Goal: Information Seeking & Learning: Learn about a topic

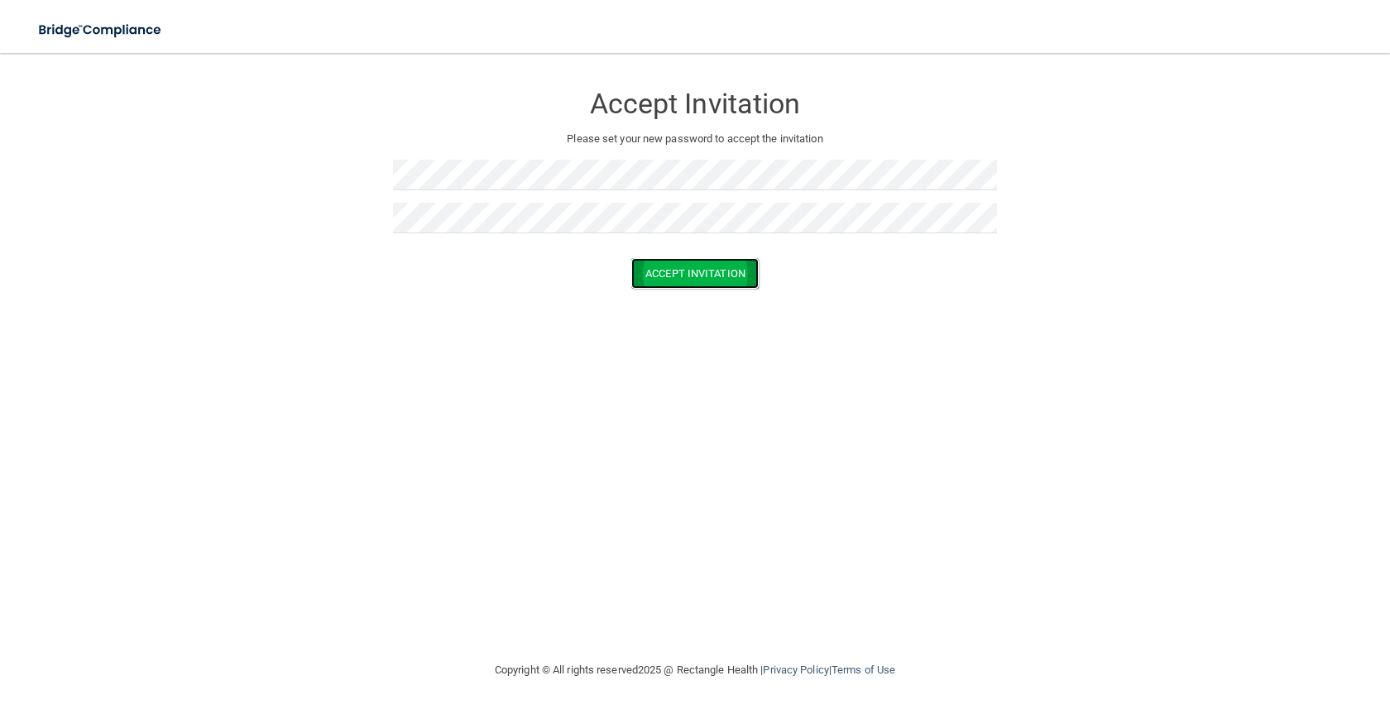
click at [643, 272] on button "Accept Invitation" at bounding box center [694, 273] width 127 height 31
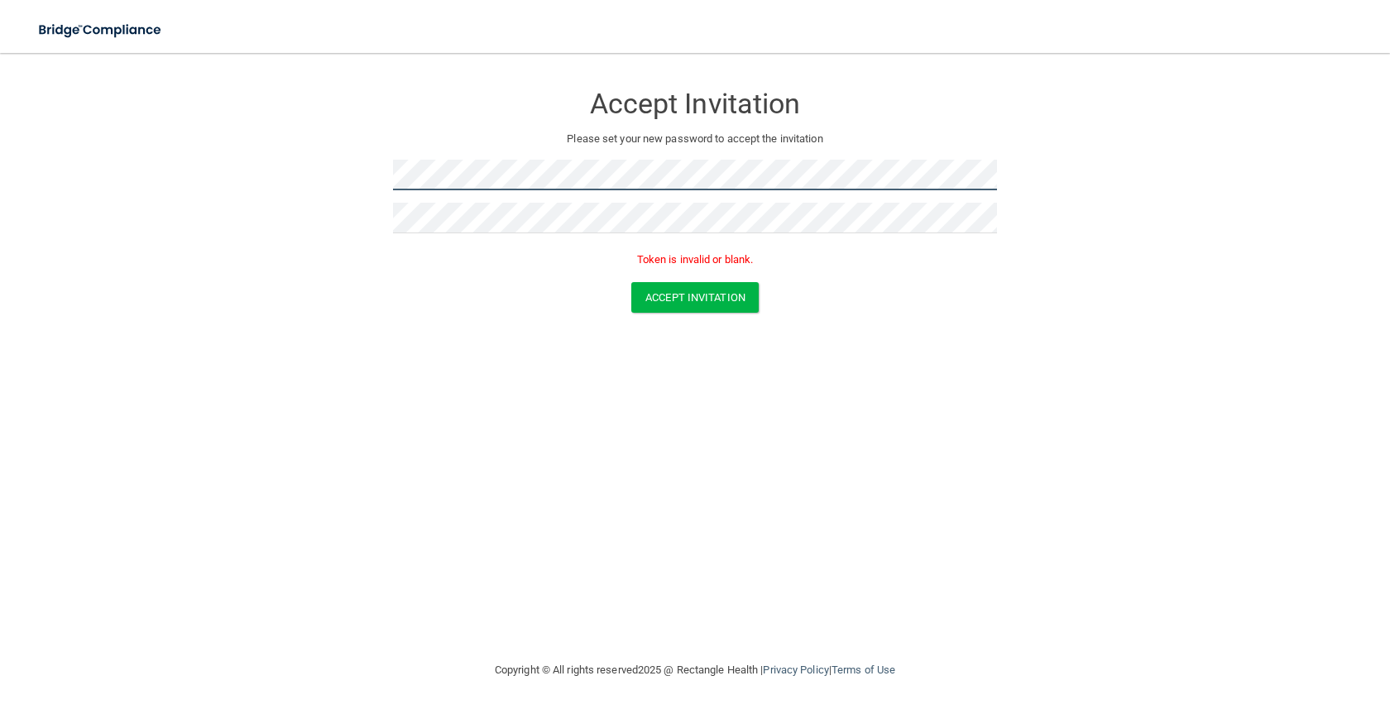
click at [372, 164] on form "Accept Invitation Please set your new password to accept the invitation Token i…" at bounding box center [695, 201] width 1324 height 263
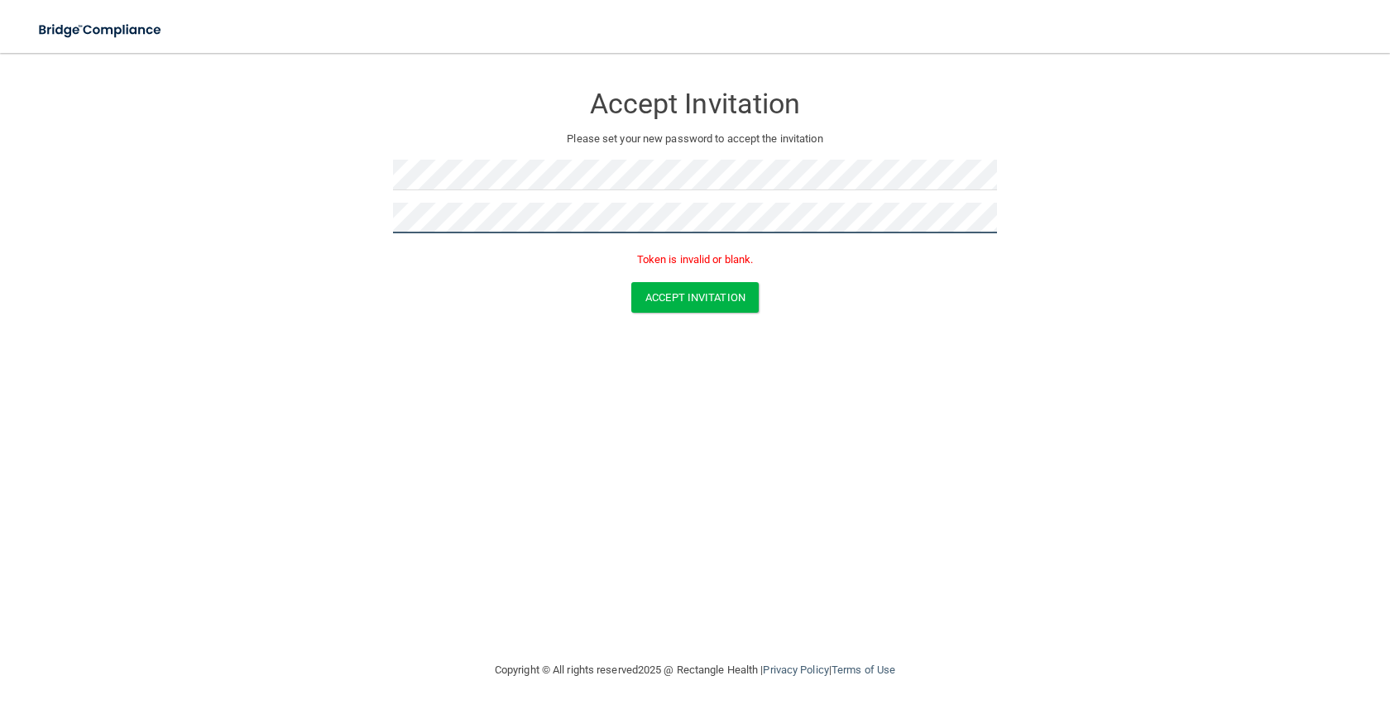
click at [386, 220] on form "Accept Invitation Please set your new password to accept the invitation Token i…" at bounding box center [695, 201] width 1324 height 263
click at [688, 293] on button "Accept Invitation" at bounding box center [694, 297] width 127 height 31
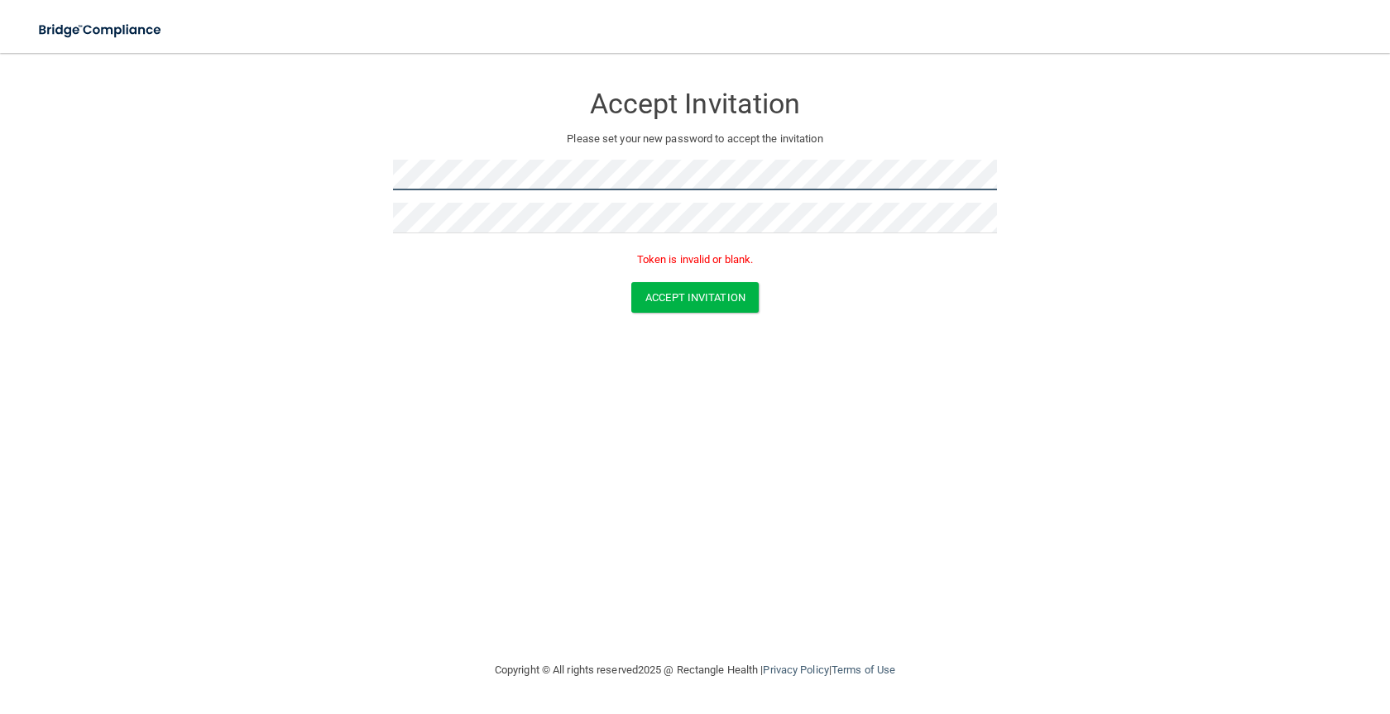
click at [364, 169] on form "Accept Invitation Please set your new password to accept the invitation Token i…" at bounding box center [695, 201] width 1324 height 263
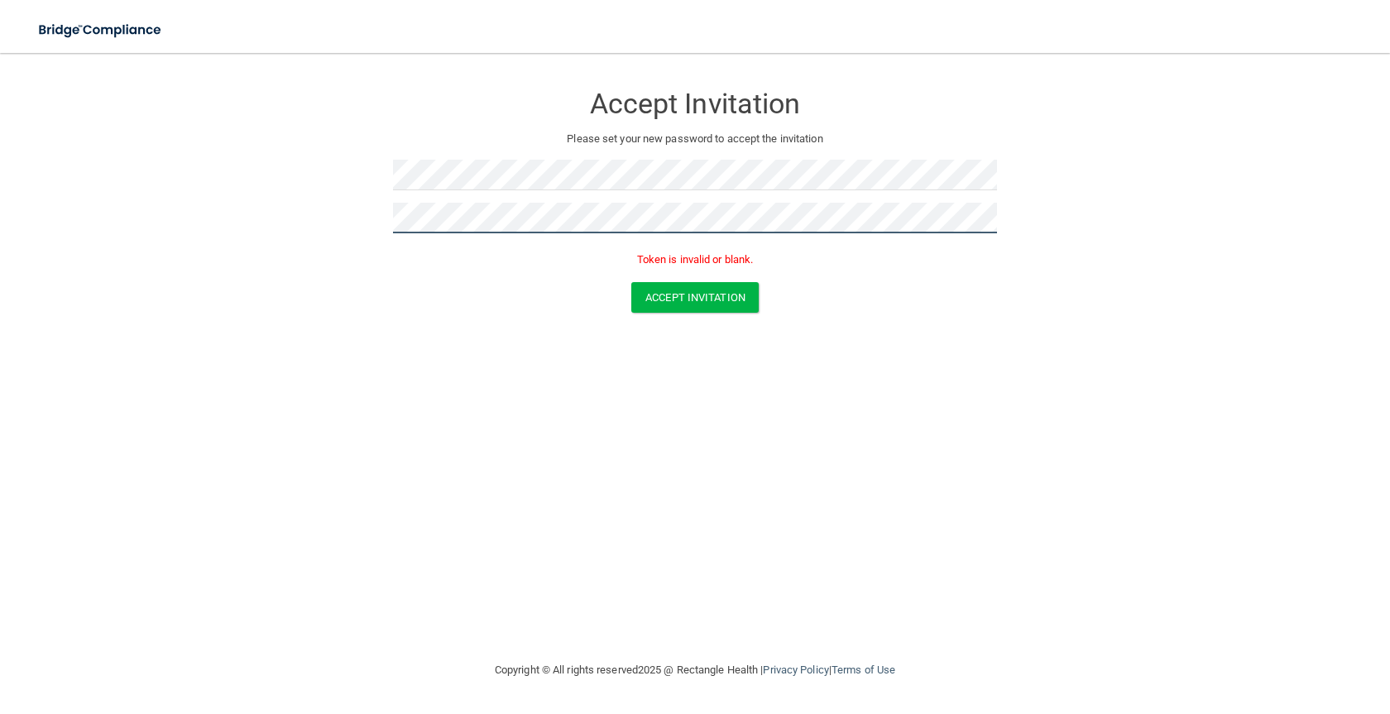
click at [377, 225] on form "Accept Invitation Please set your new password to accept the invitation Token i…" at bounding box center [695, 201] width 1324 height 263
click at [657, 290] on button "Accept Invitation" at bounding box center [694, 297] width 127 height 31
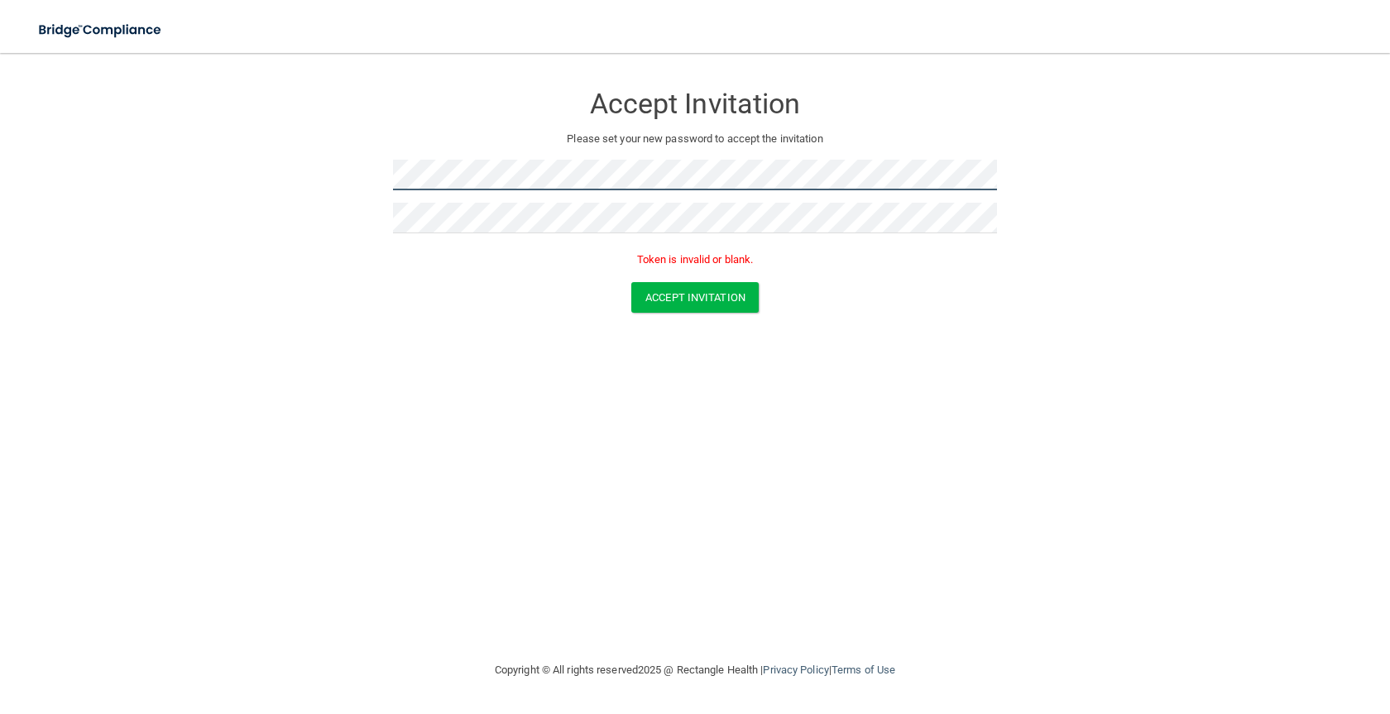
click at [385, 171] on form "Accept Invitation Please set your new password to accept the invitation Token i…" at bounding box center [695, 201] width 1324 height 263
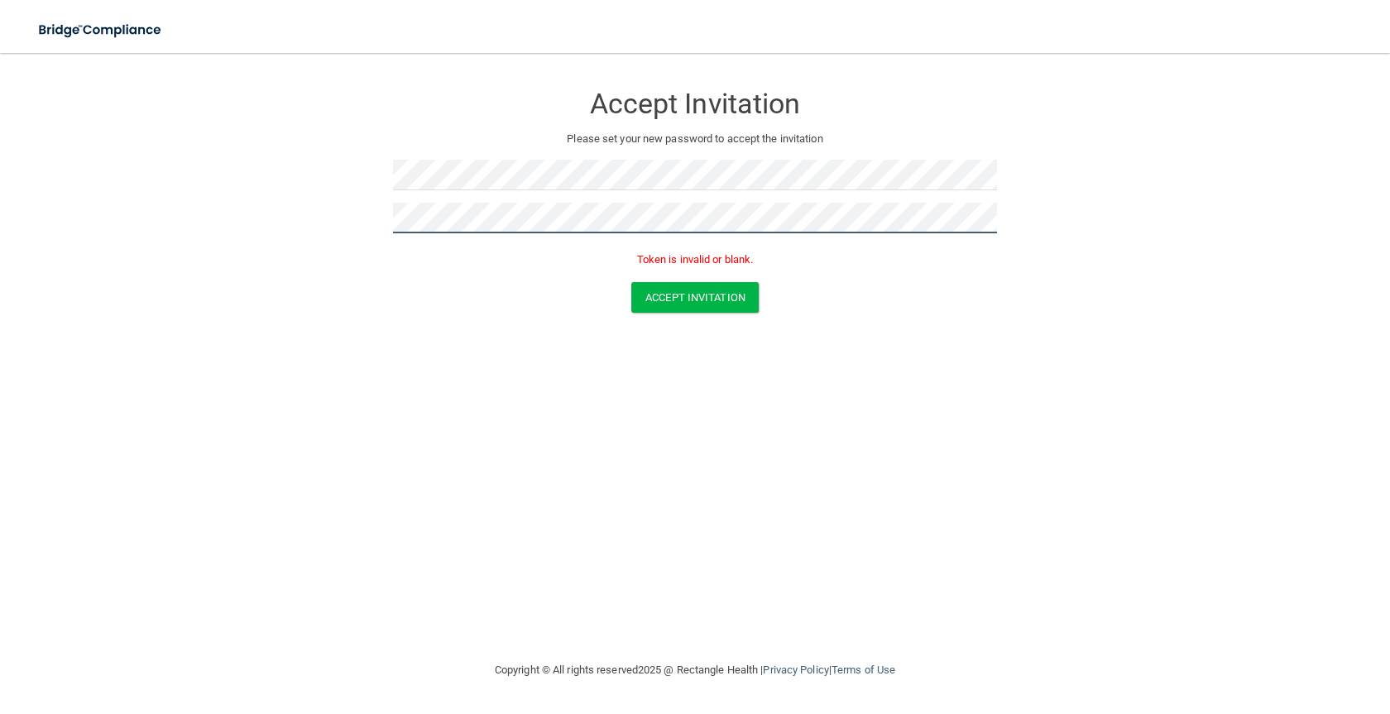
click at [392, 230] on form "Accept Invitation Please set your new password to accept the invitation Token i…" at bounding box center [695, 201] width 1324 height 263
click at [686, 311] on button "Accept Invitation" at bounding box center [694, 297] width 127 height 31
click at [688, 300] on button "Accept Invitation" at bounding box center [694, 297] width 127 height 31
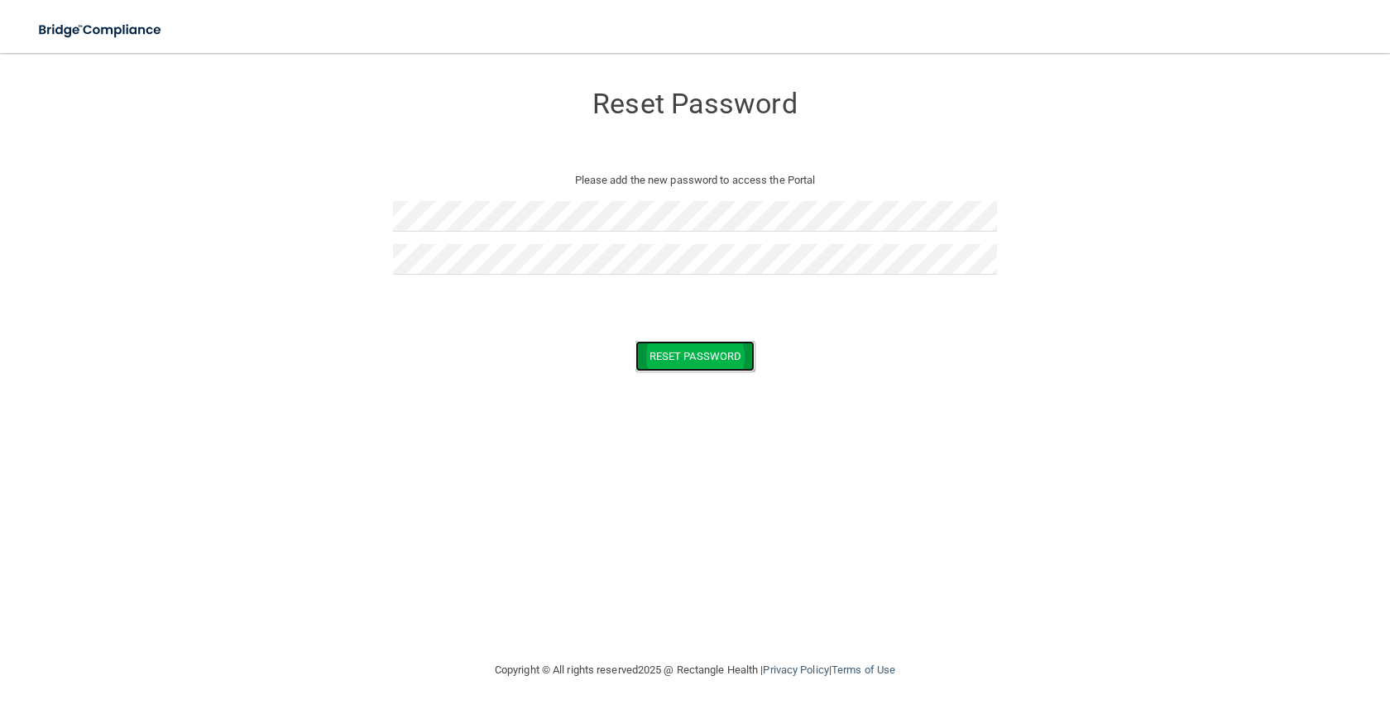
click at [657, 351] on button "Reset Password" at bounding box center [695, 356] width 119 height 31
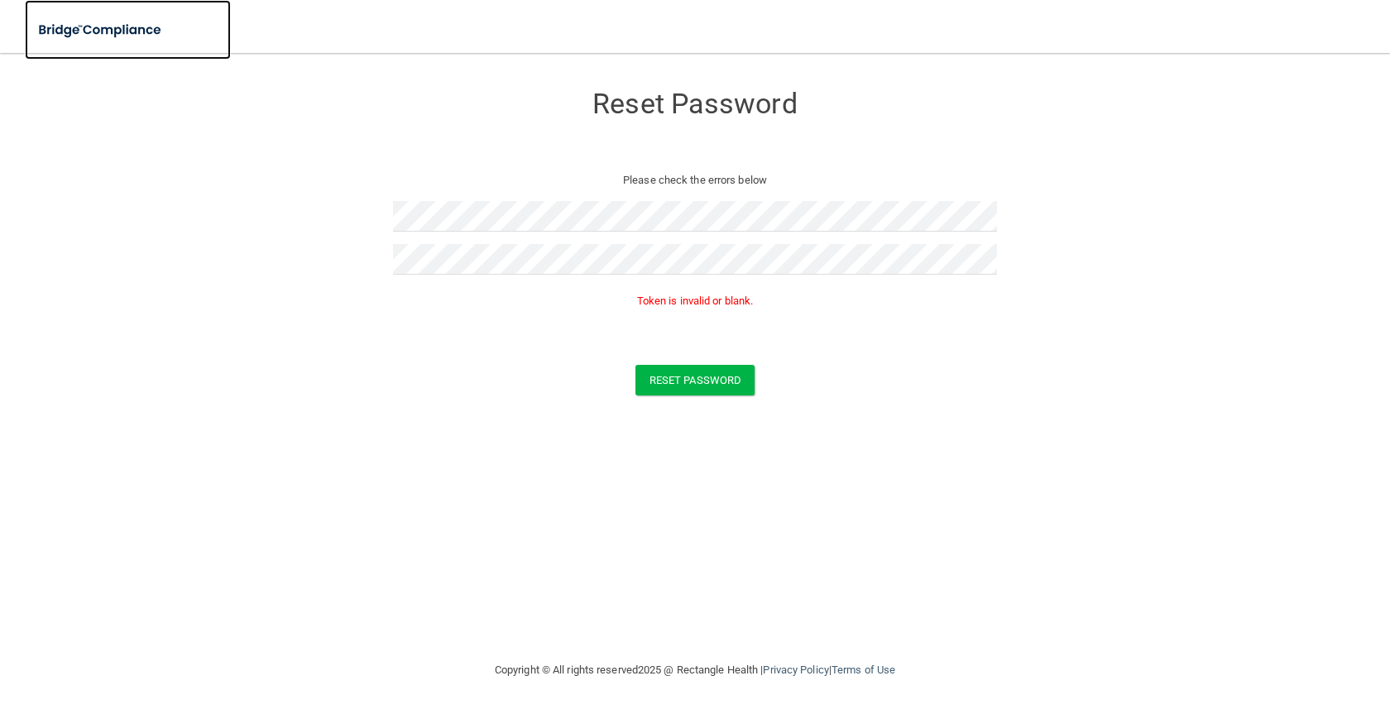
click at [122, 24] on img at bounding box center [101, 30] width 152 height 34
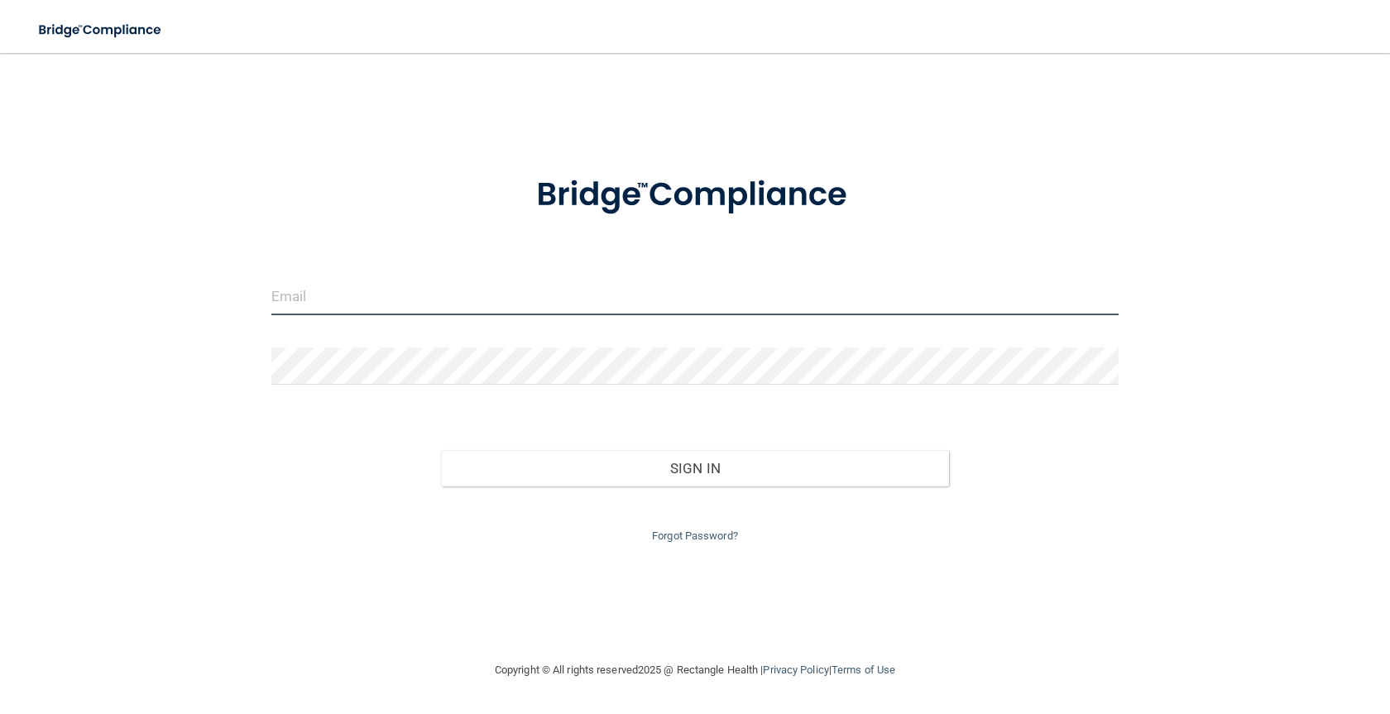
click at [416, 301] on input "email" at bounding box center [694, 296] width 847 height 37
type input "[EMAIL_ADDRESS][DOMAIN_NAME]"
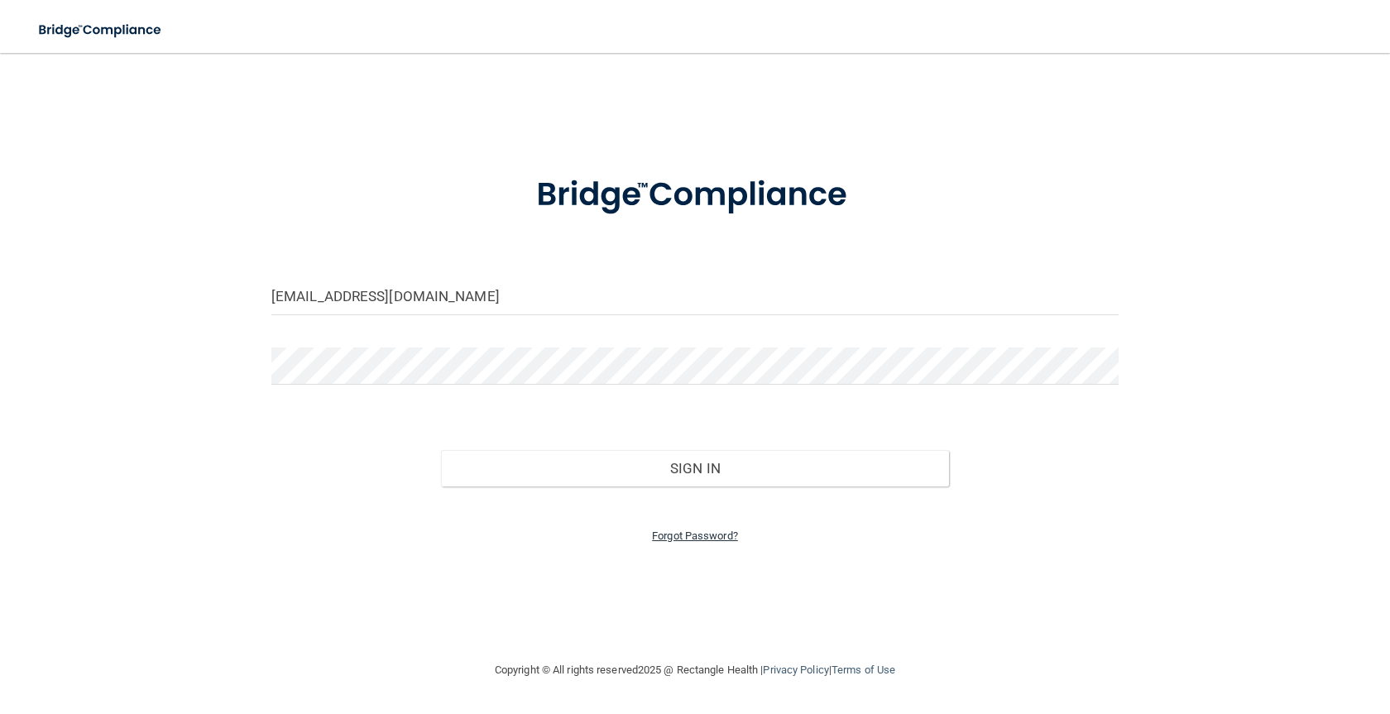
click at [711, 535] on link "Forgot Password?" at bounding box center [695, 536] width 86 height 12
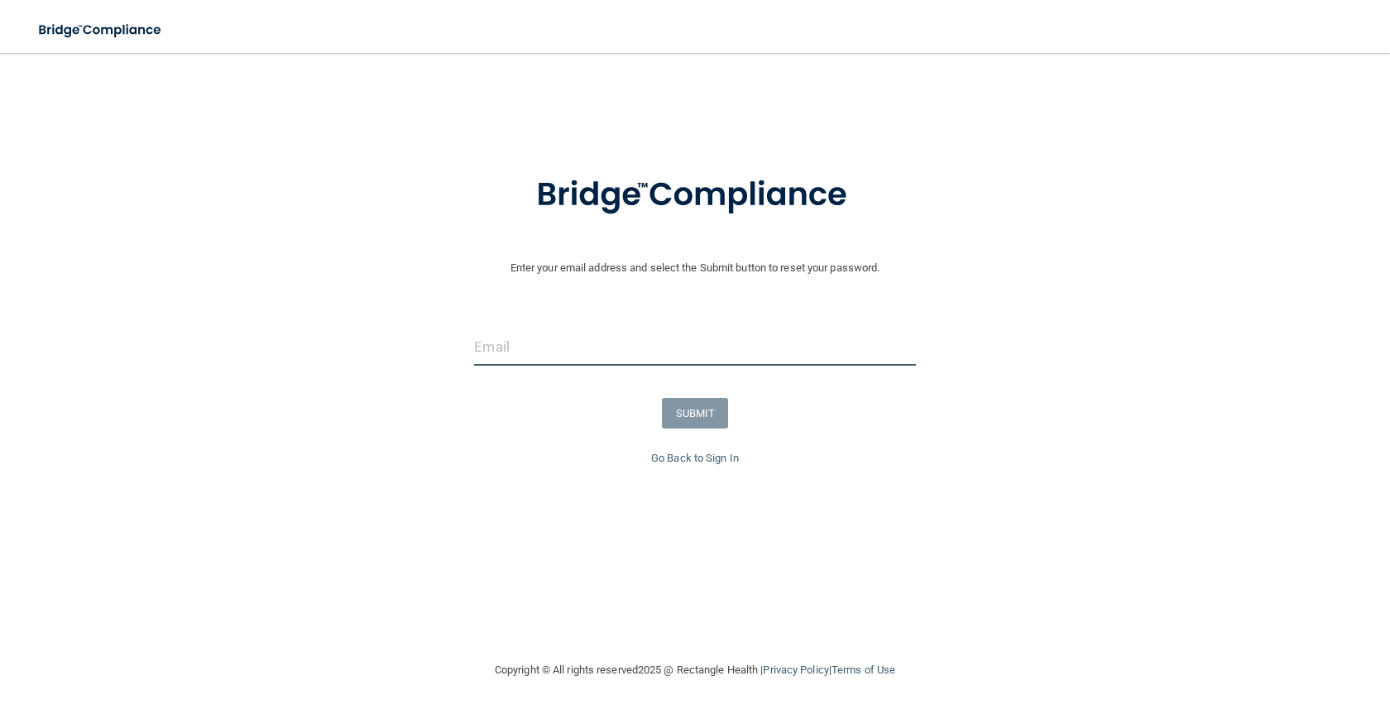
click at [554, 353] on input "email" at bounding box center [694, 347] width 441 height 37
type input "[EMAIL_ADDRESS][DOMAIN_NAME]"
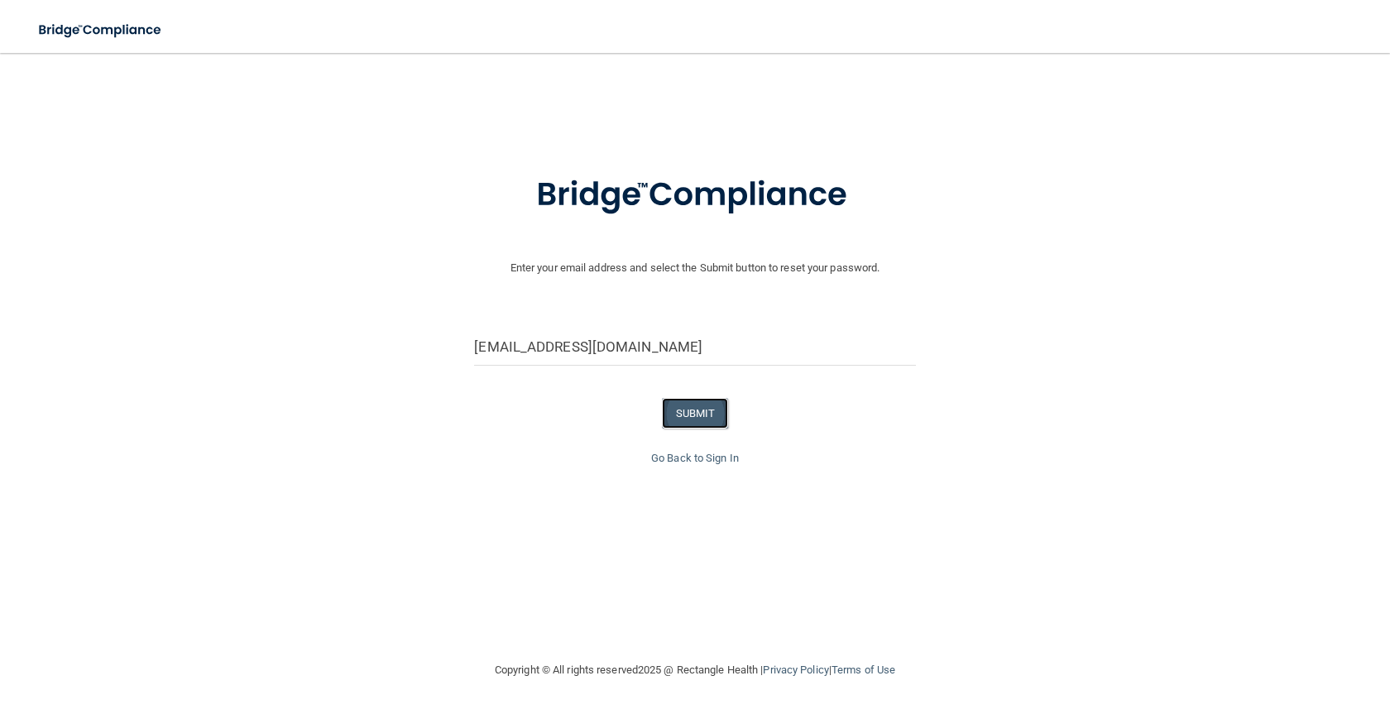
click at [665, 409] on button "SUBMIT" at bounding box center [695, 413] width 67 height 31
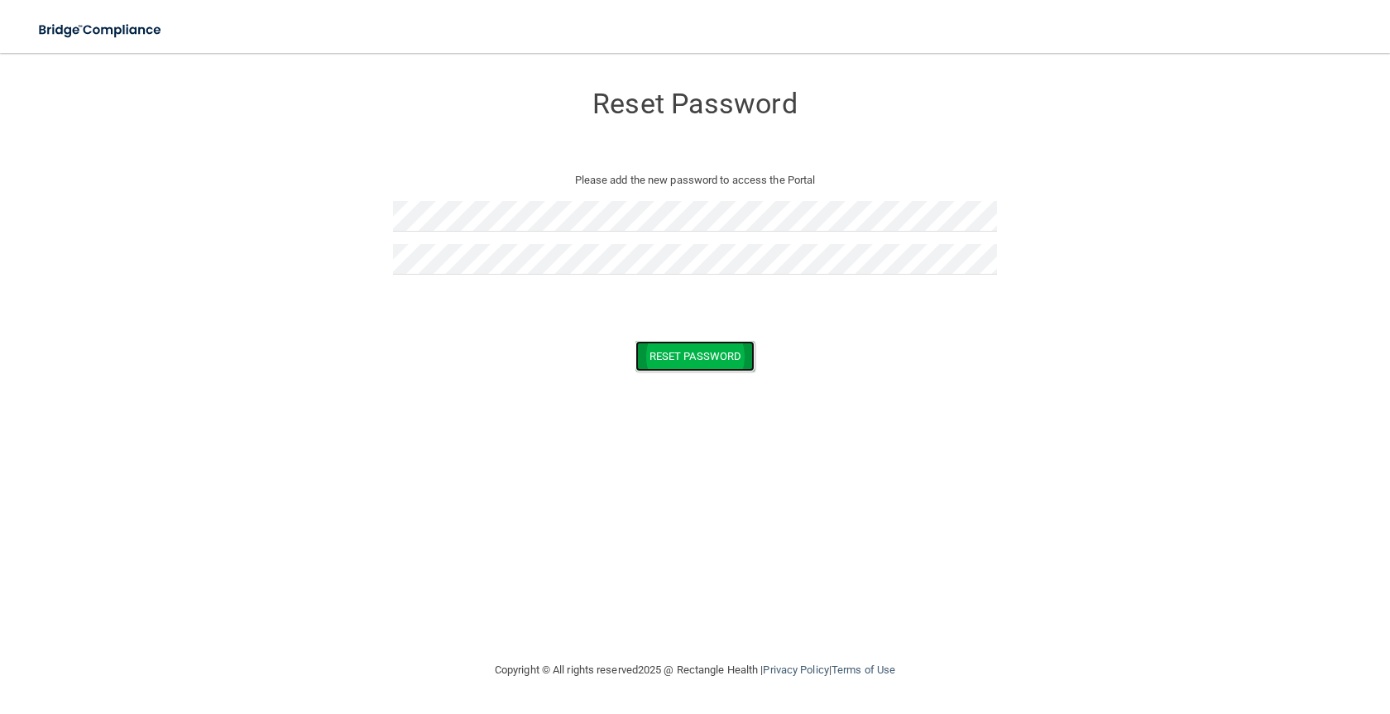
click at [703, 362] on button "Reset Password" at bounding box center [695, 356] width 119 height 31
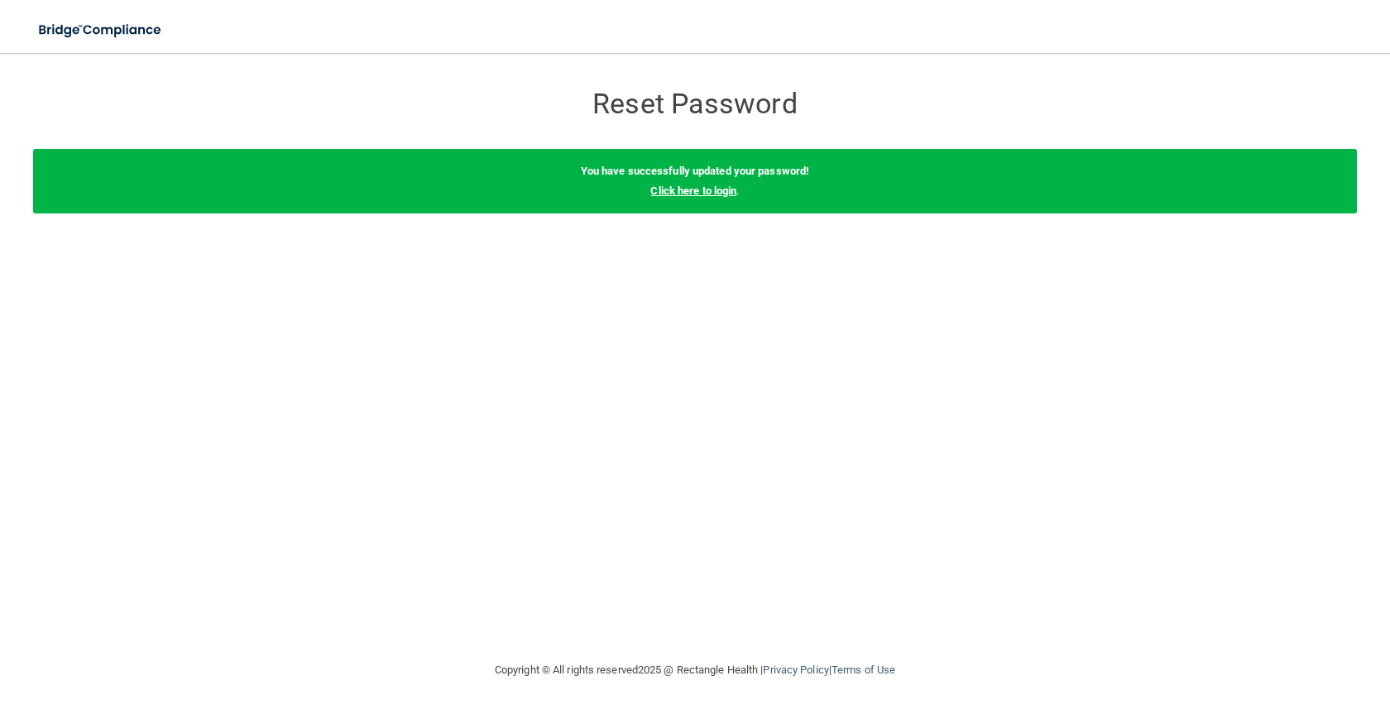
click at [669, 189] on link "Click here to login" at bounding box center [693, 191] width 86 height 12
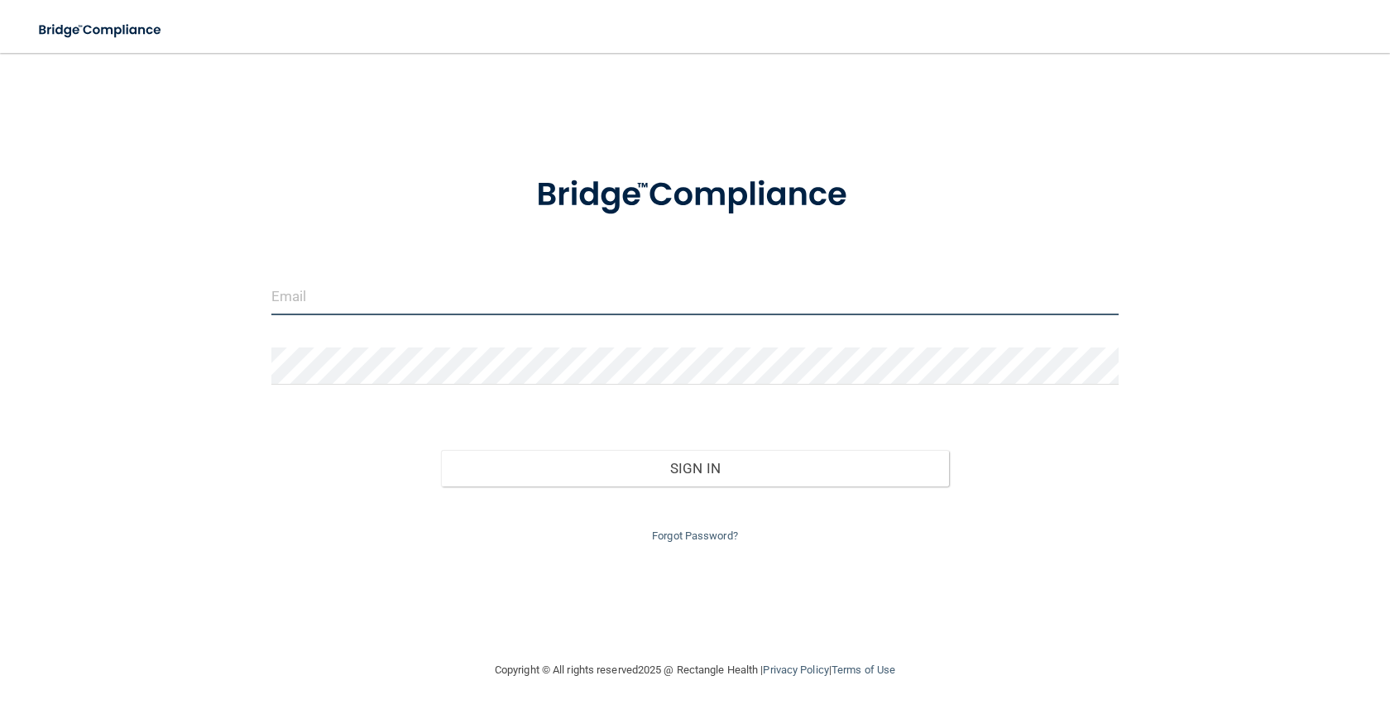
click at [501, 303] on input "email" at bounding box center [694, 296] width 847 height 37
type input "[EMAIL_ADDRESS][DOMAIN_NAME]"
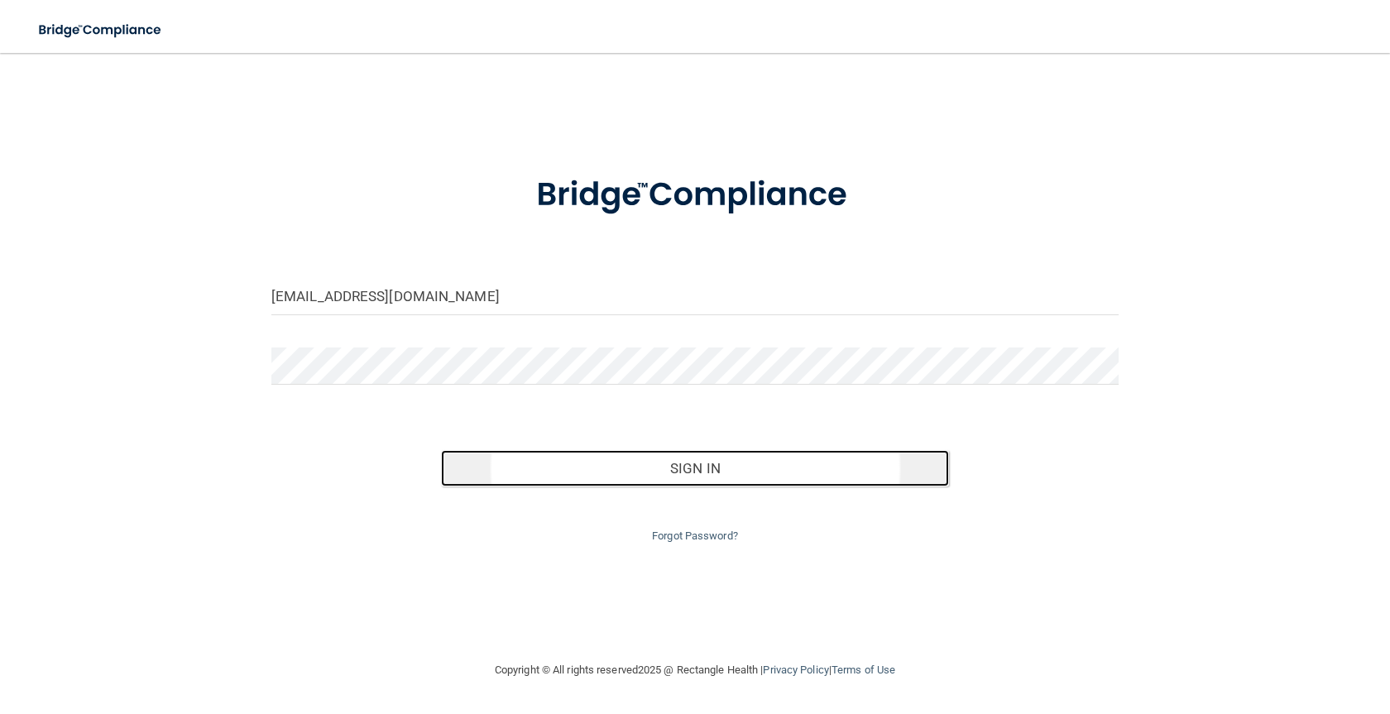
click at [597, 474] on button "Sign In" at bounding box center [695, 468] width 508 height 36
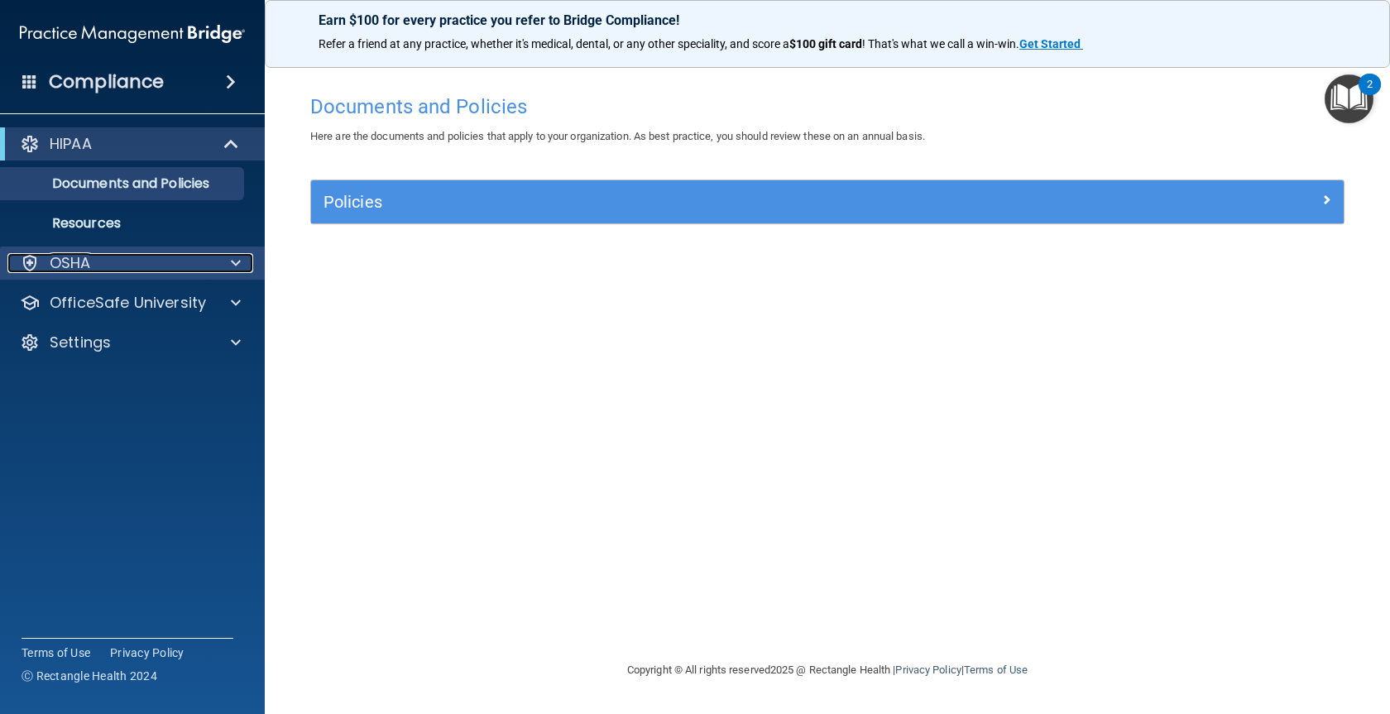
click at [134, 263] on div "OSHA" at bounding box center [109, 263] width 205 height 20
click at [113, 255] on div "OSHA" at bounding box center [109, 263] width 205 height 20
click at [113, 258] on div "OSHA" at bounding box center [109, 263] width 205 height 20
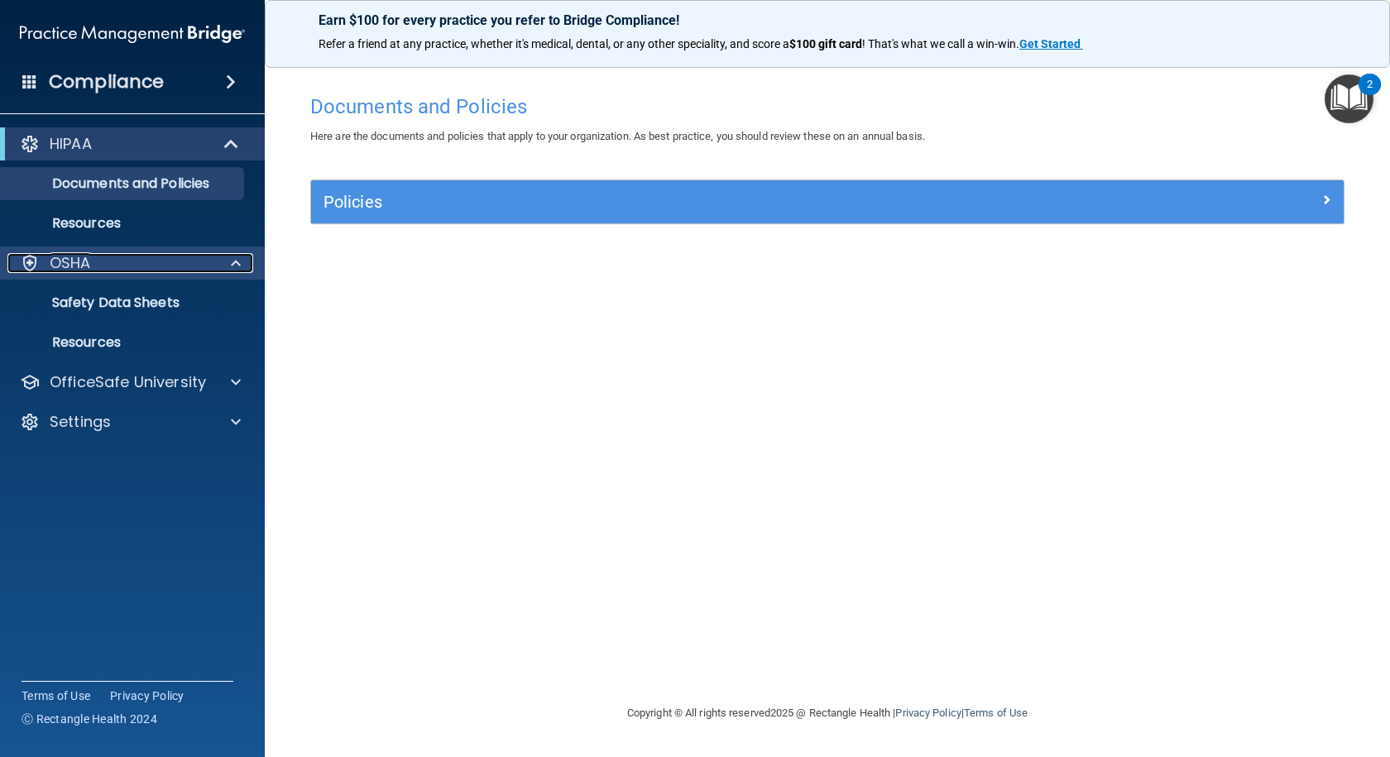
click at [156, 266] on div "OSHA" at bounding box center [109, 263] width 205 height 20
click at [137, 305] on p "Safety Data Sheets" at bounding box center [124, 303] width 226 height 17
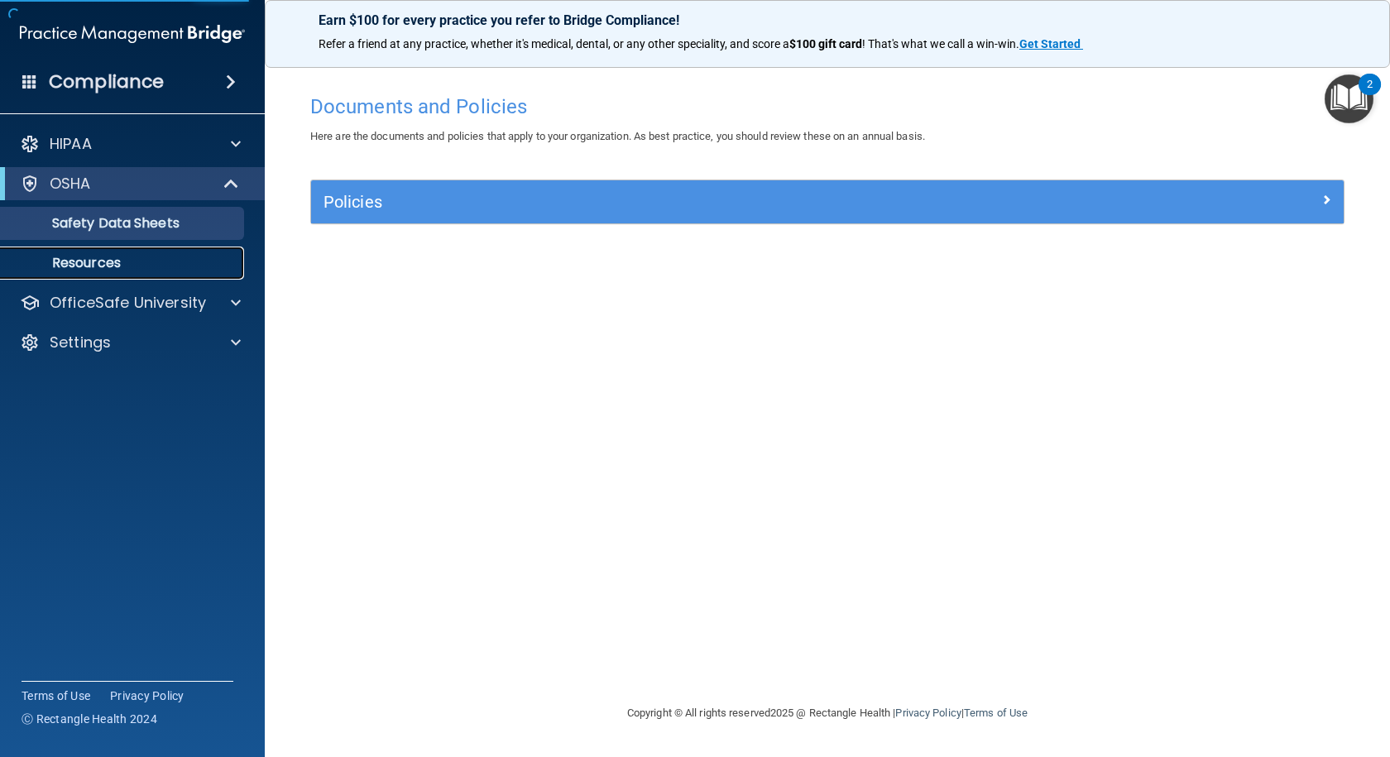
click at [155, 271] on p "Resources" at bounding box center [124, 263] width 226 height 17
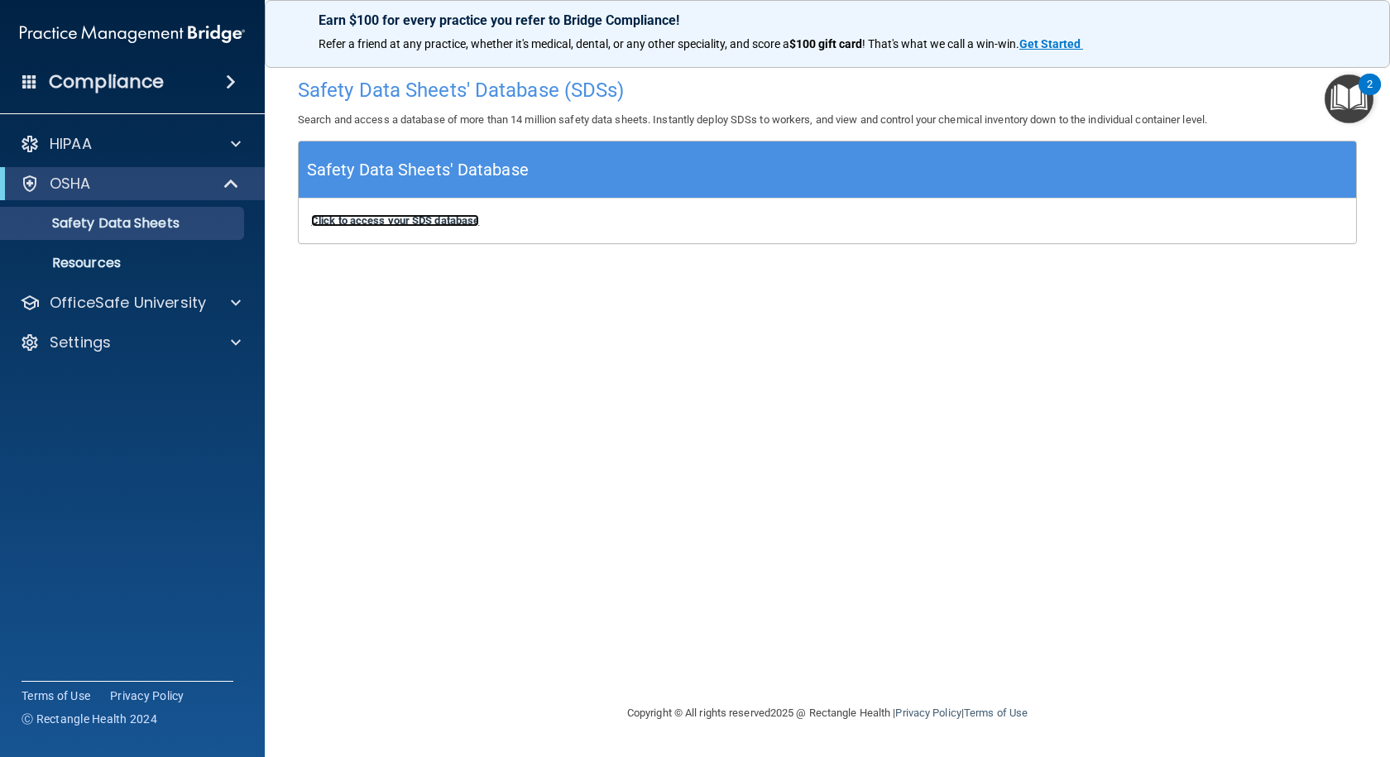
click at [384, 220] on b "Click to access your SDS database" at bounding box center [395, 220] width 168 height 12
click at [178, 252] on link "Resources" at bounding box center [113, 263] width 261 height 33
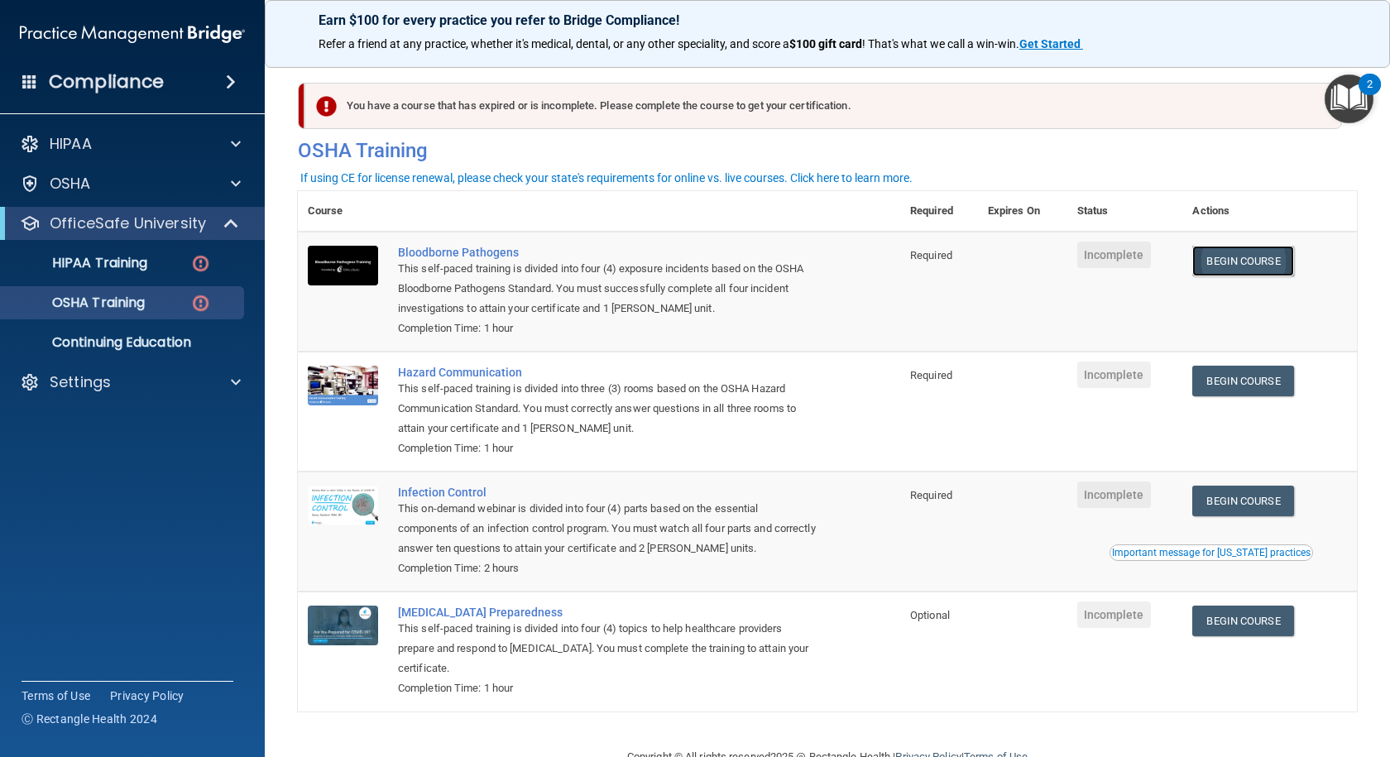
click at [1283, 266] on link "Begin Course" at bounding box center [1242, 261] width 101 height 31
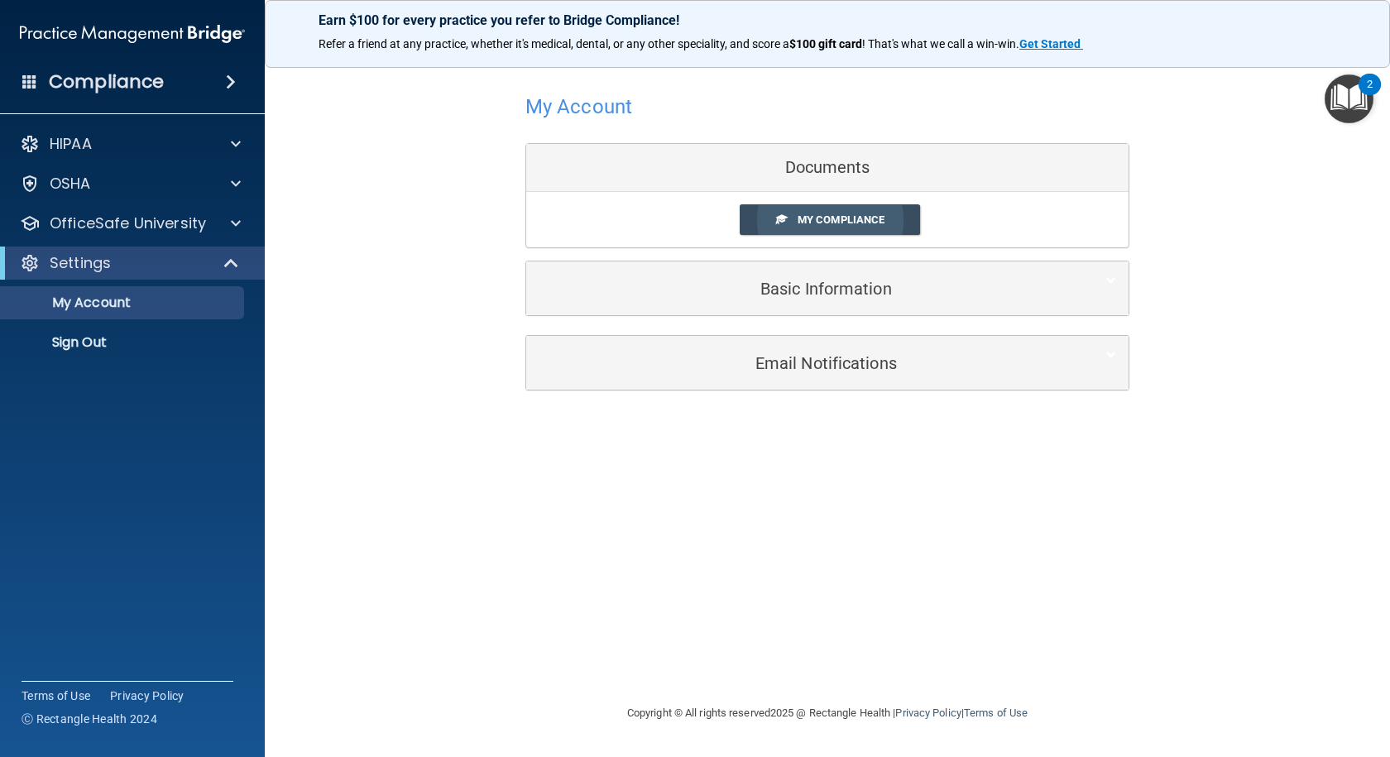
click at [874, 223] on span "My Compliance" at bounding box center [841, 220] width 87 height 12
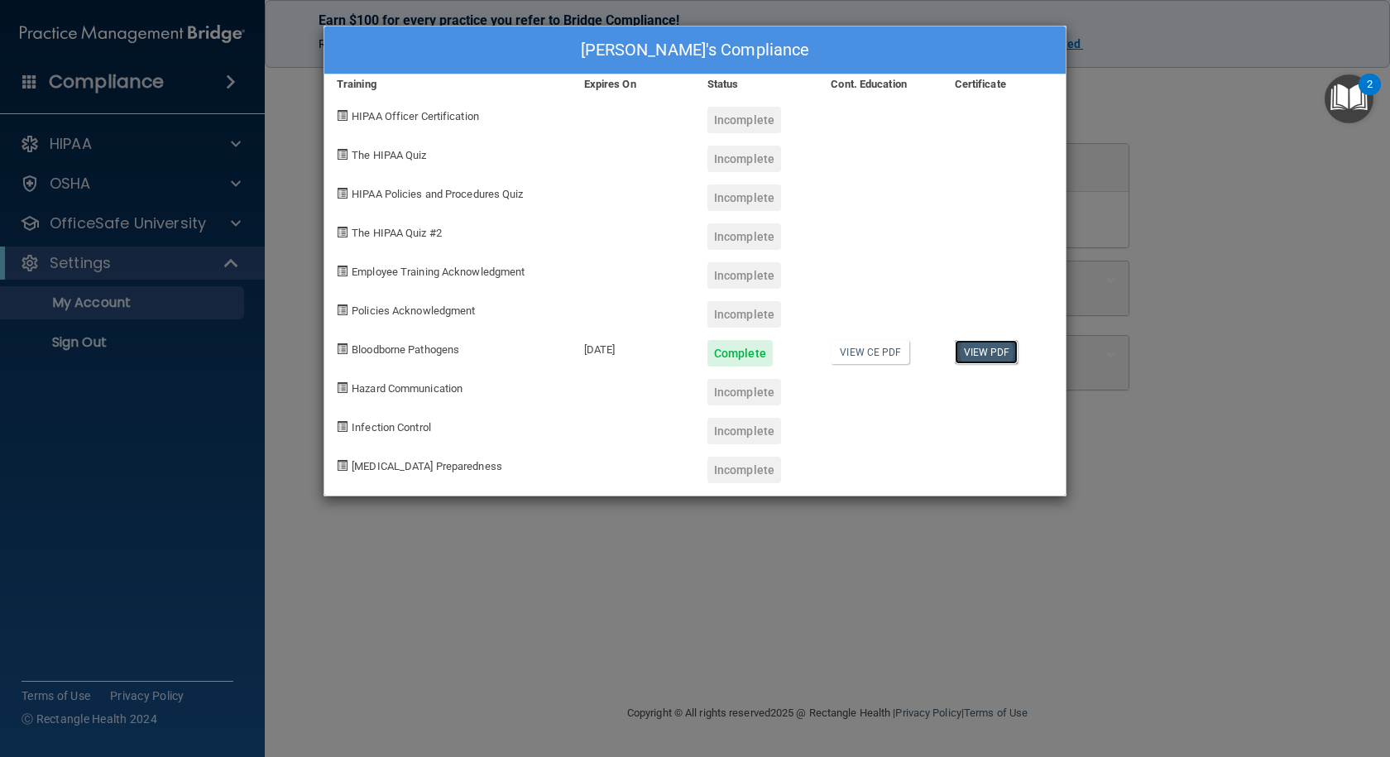
click at [981, 353] on link "View PDF" at bounding box center [987, 352] width 64 height 24
click at [441, 514] on div "Kerenha Teran Rekwest's Compliance Training Expires On Status Cont. Education C…" at bounding box center [695, 378] width 1390 height 757
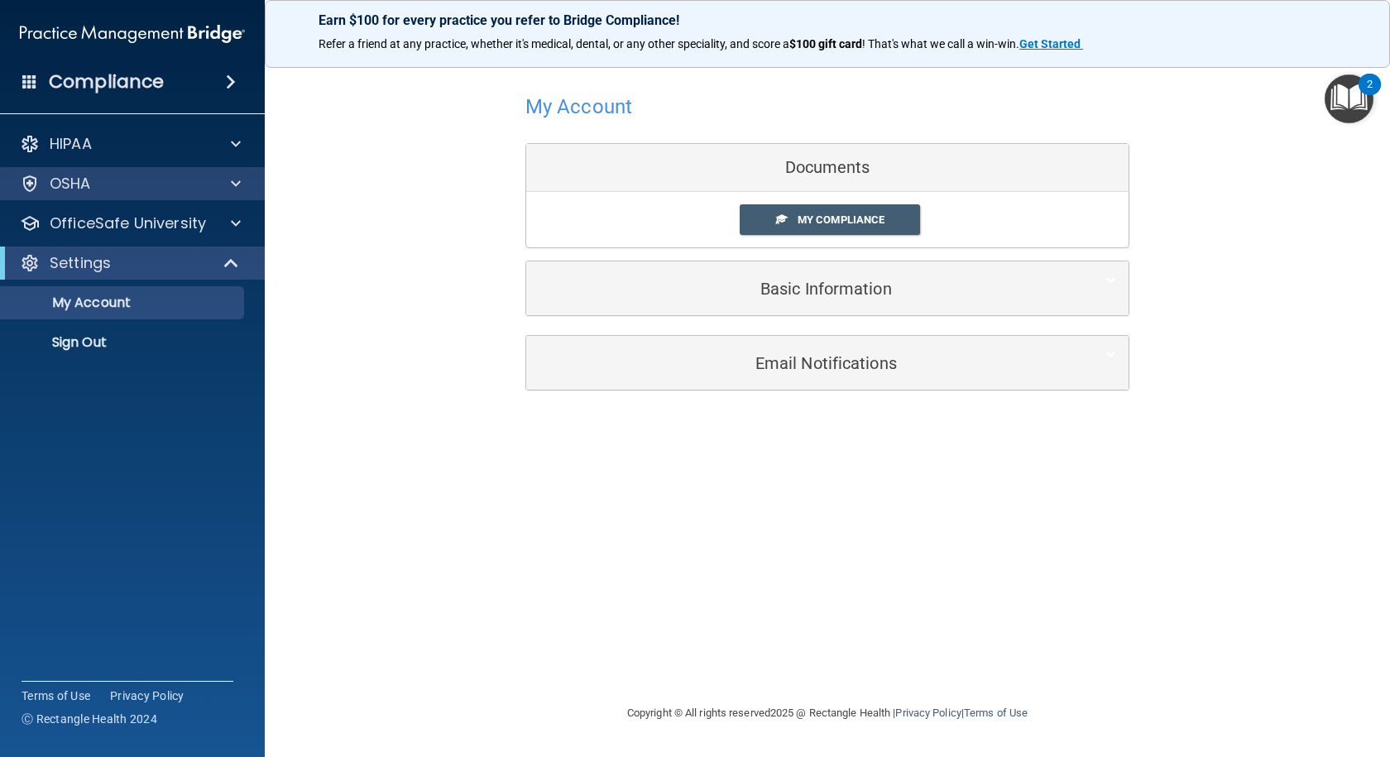
click at [131, 173] on div "OSHA" at bounding box center [133, 183] width 266 height 33
click at [232, 179] on span at bounding box center [236, 184] width 10 height 20
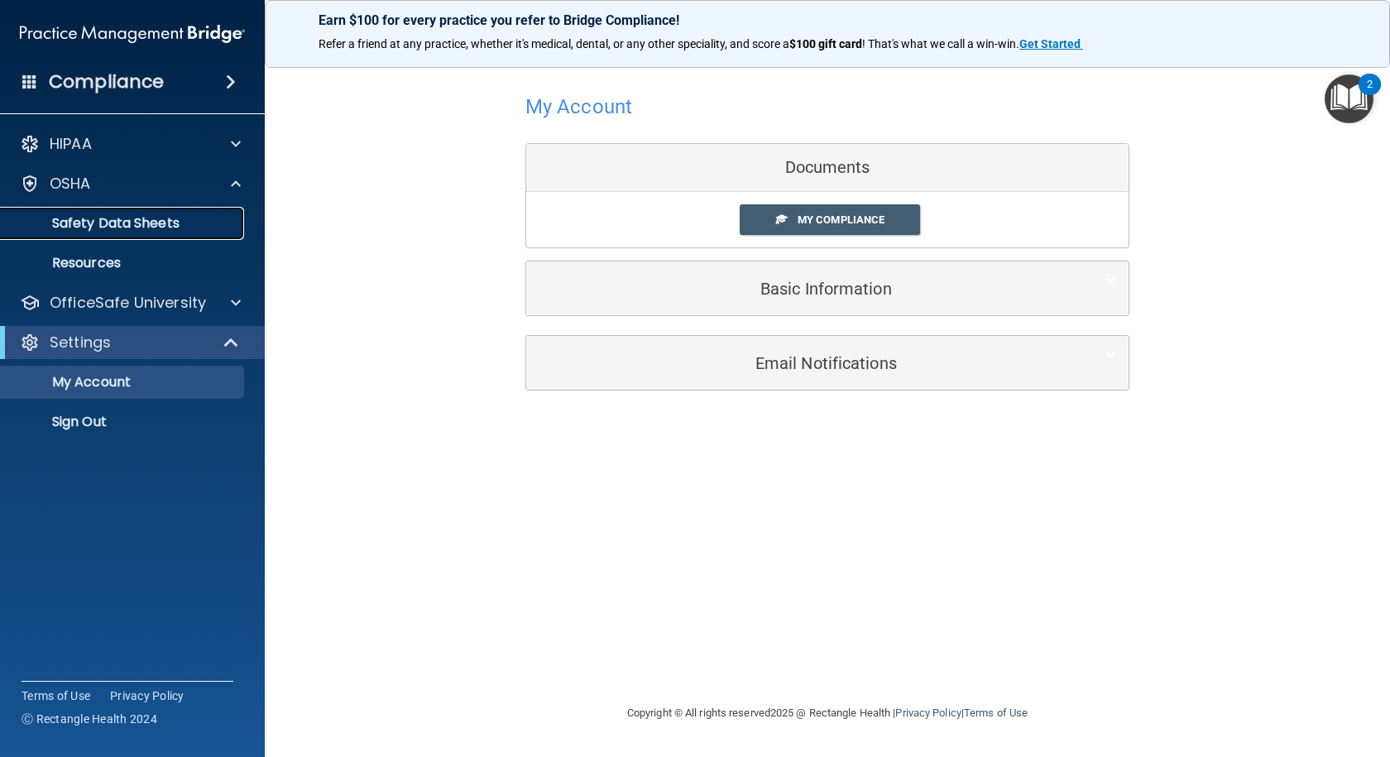
click at [167, 233] on link "Safety Data Sheets" at bounding box center [113, 223] width 261 height 33
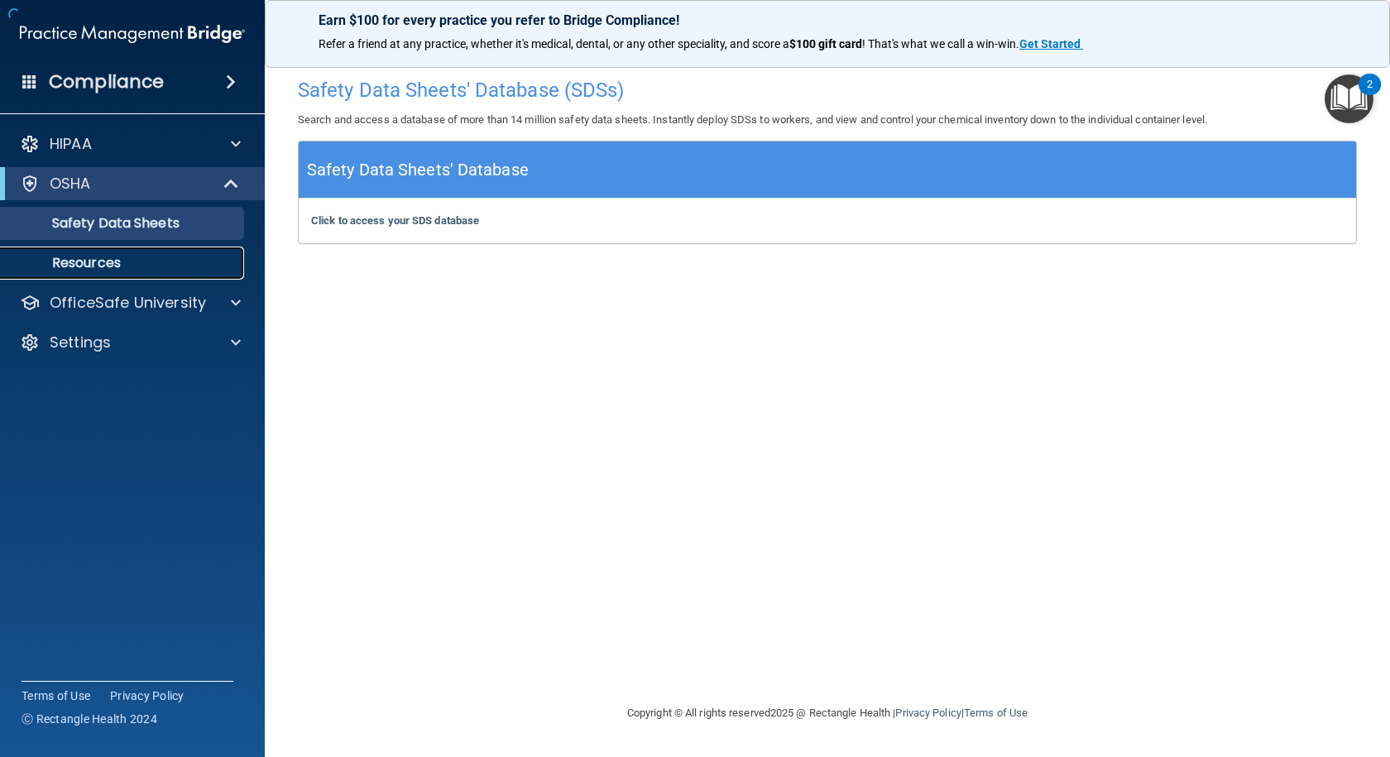
click at [147, 257] on p "Resources" at bounding box center [124, 263] width 226 height 17
